Goal: Subscribe to service/newsletter

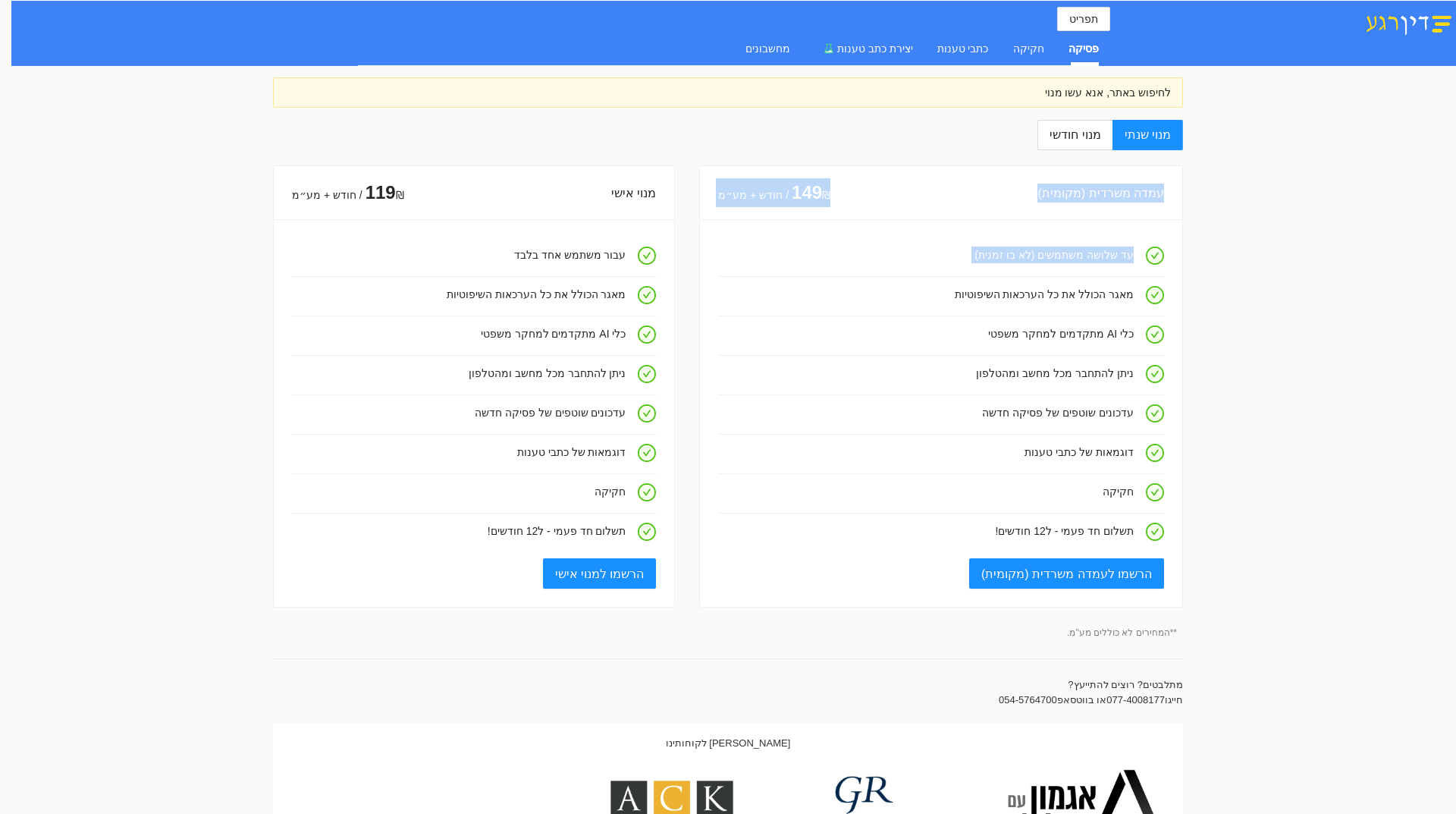
drag, startPoint x: 1456, startPoint y: 201, endPoint x: 1453, endPoint y: 310, distance: 109.0
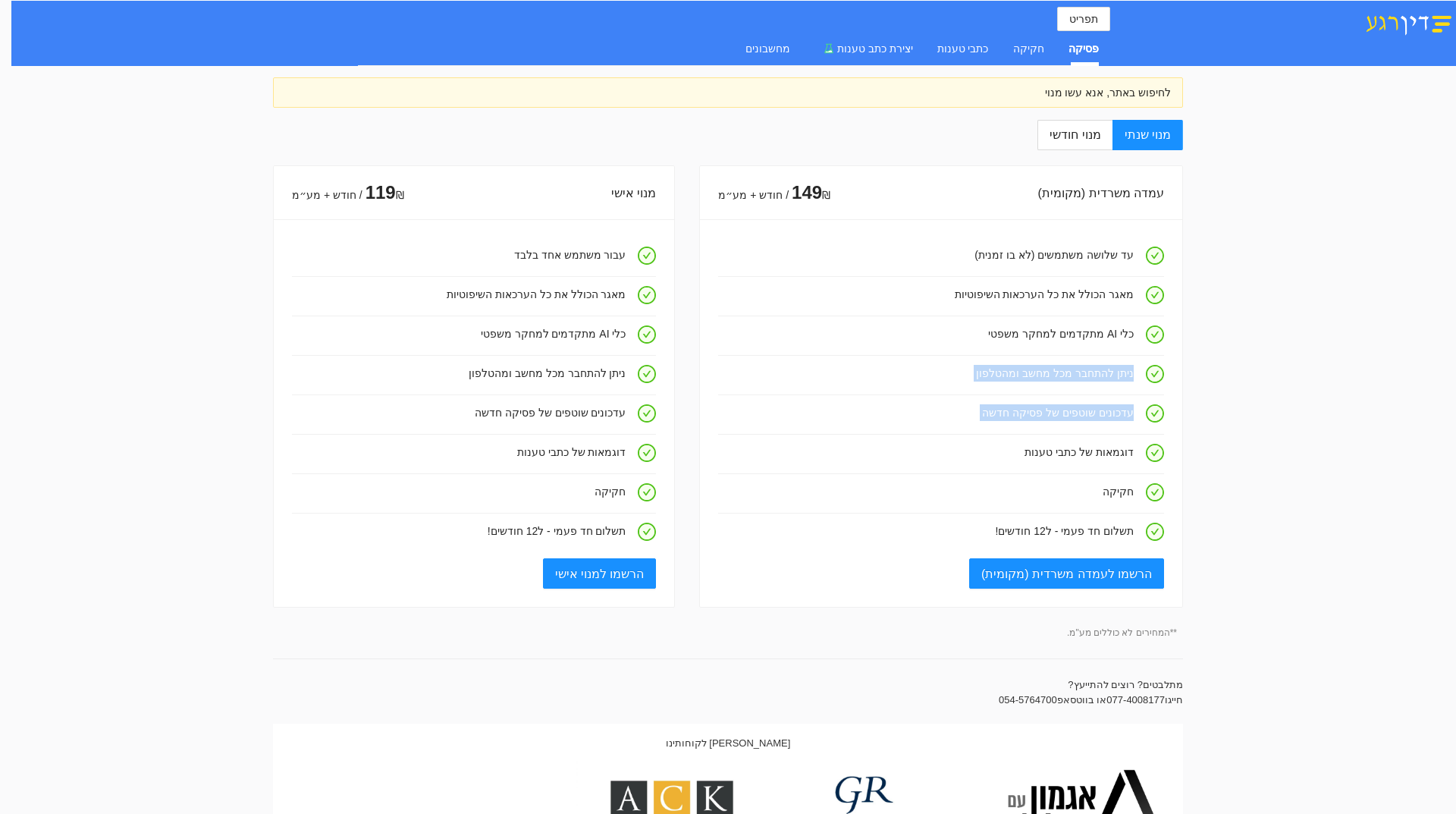
drag, startPoint x: 1456, startPoint y: 377, endPoint x: 1456, endPoint y: 473, distance: 96.0
click at [1069, 125] on label "מנוי חודשי" at bounding box center [1075, 136] width 74 height 31
click at [1112, 135] on input "מנוי חודשי" at bounding box center [1113, 136] width 2 height 2
radio input "true"
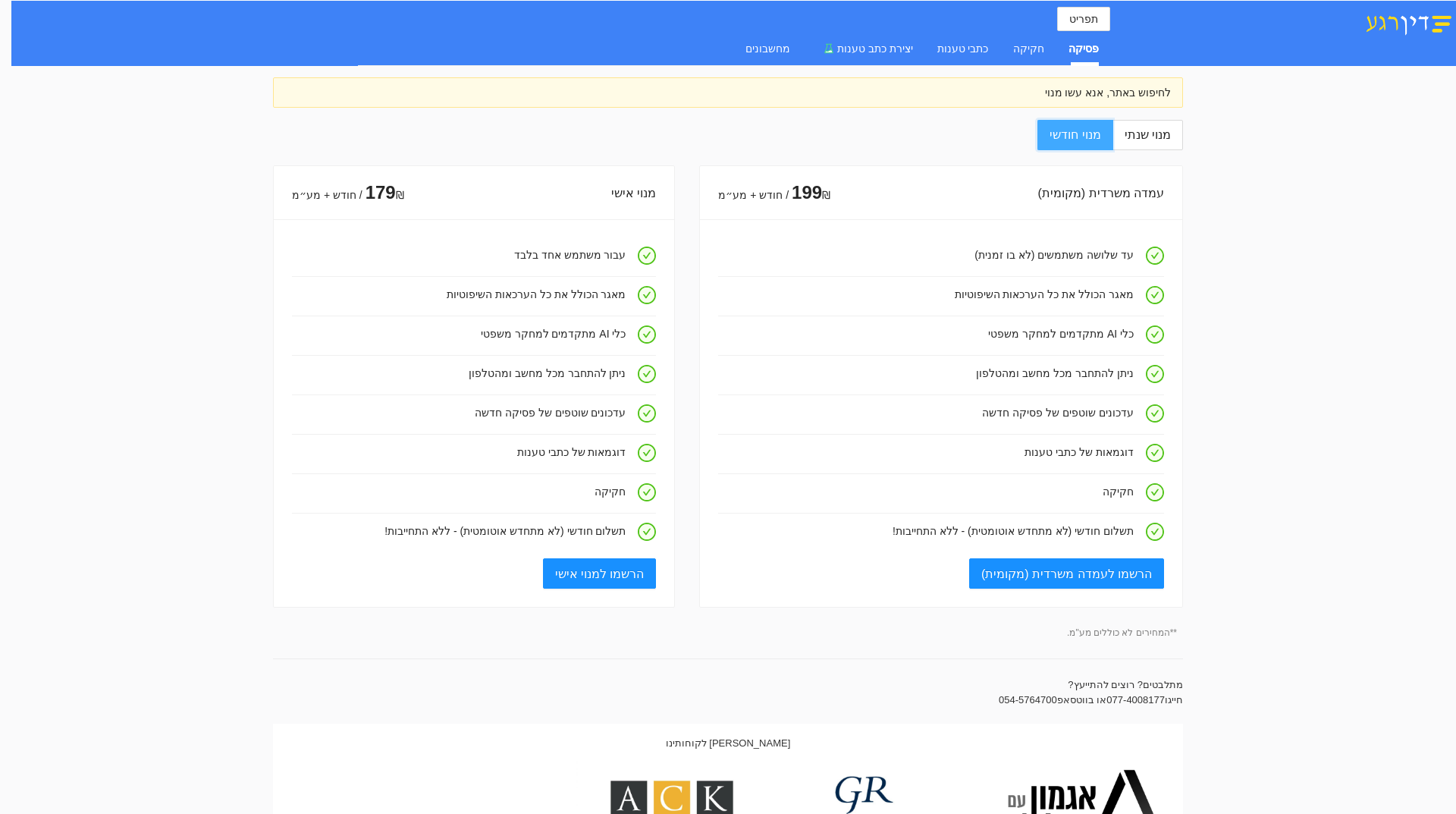
radio input "false"
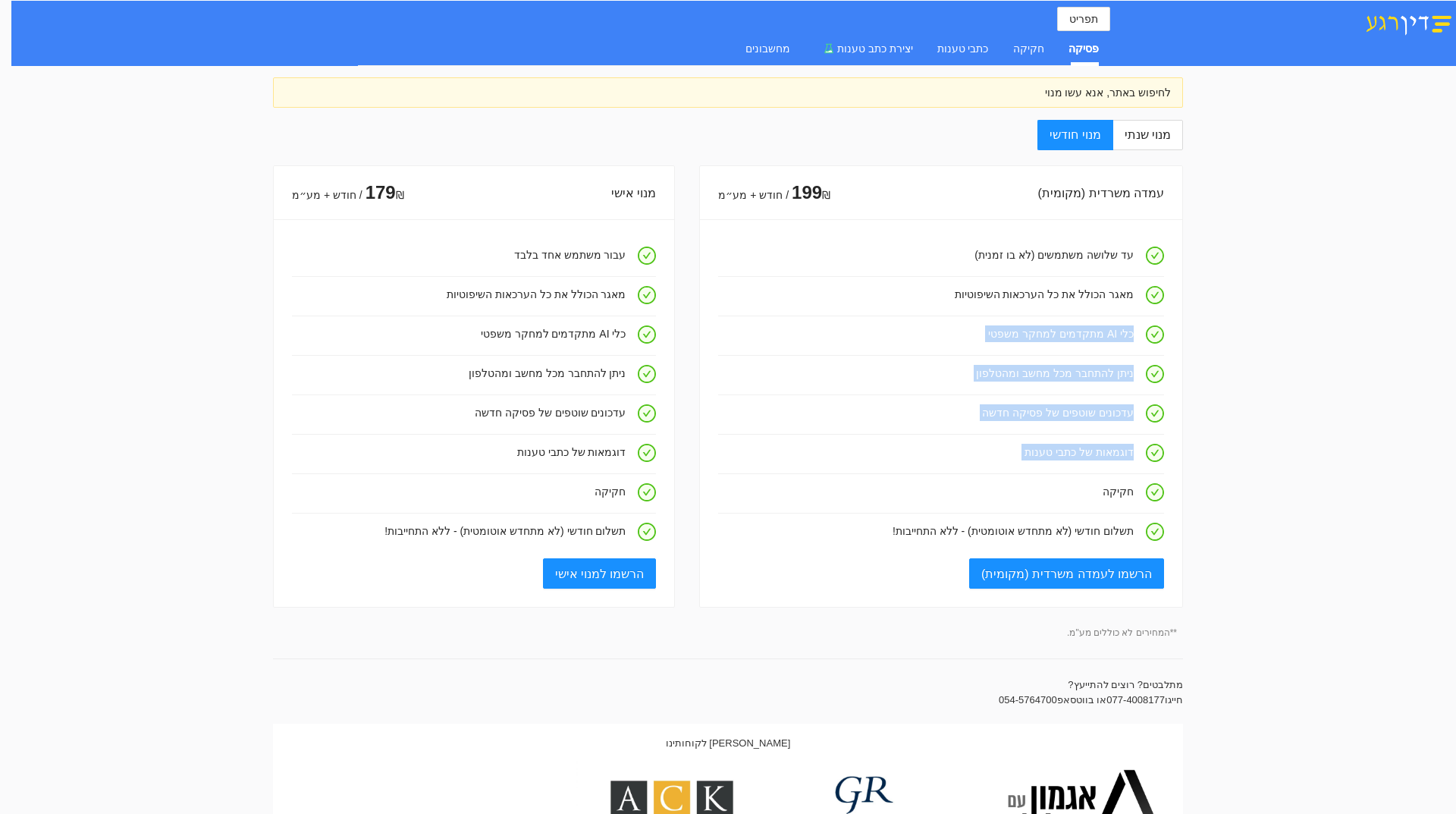
drag, startPoint x: 1456, startPoint y: 370, endPoint x: 1456, endPoint y: 499, distance: 129.0
